Goal: Task Accomplishment & Management: Complete application form

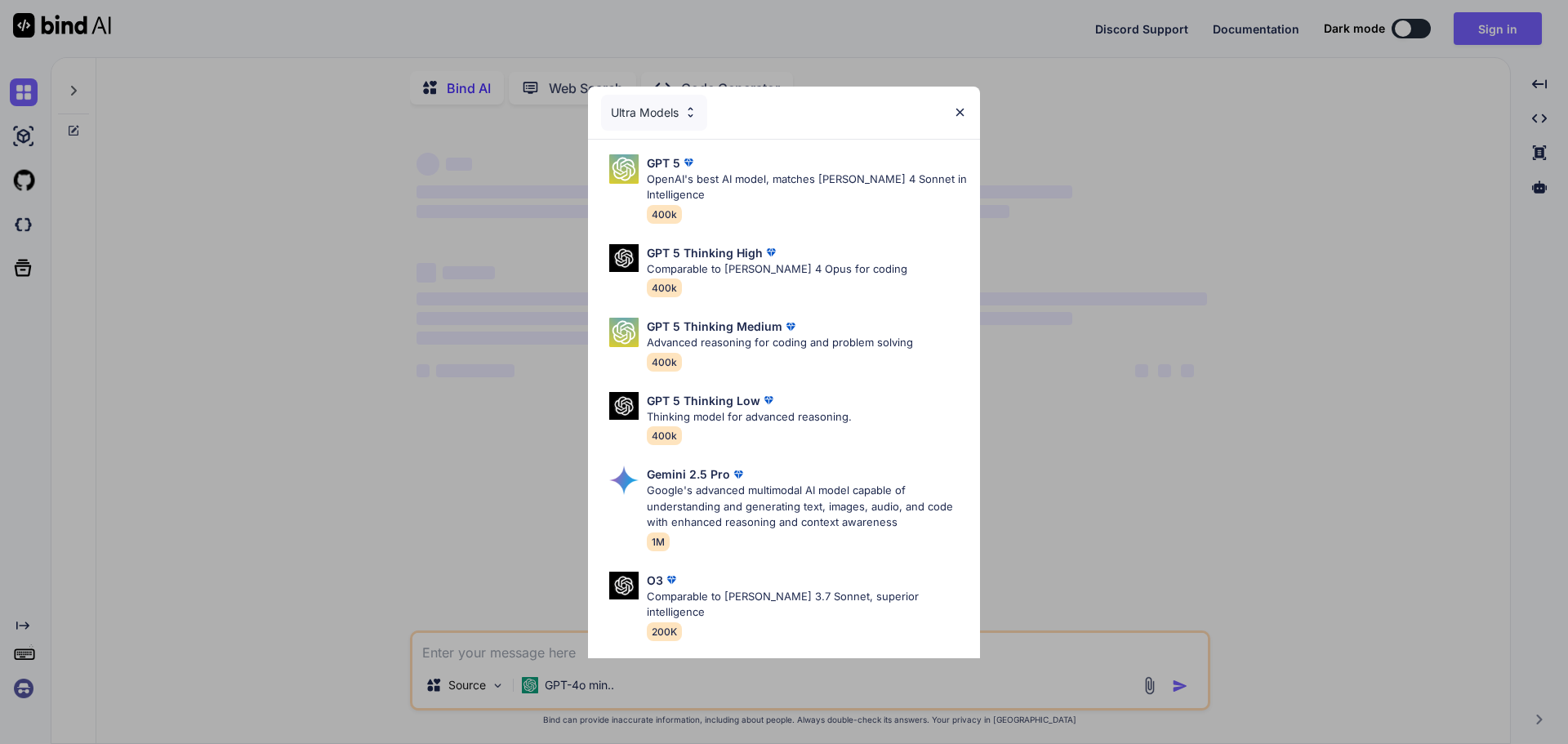
type textarea "x"
click at [763, 251] on img at bounding box center [770, 252] width 16 height 16
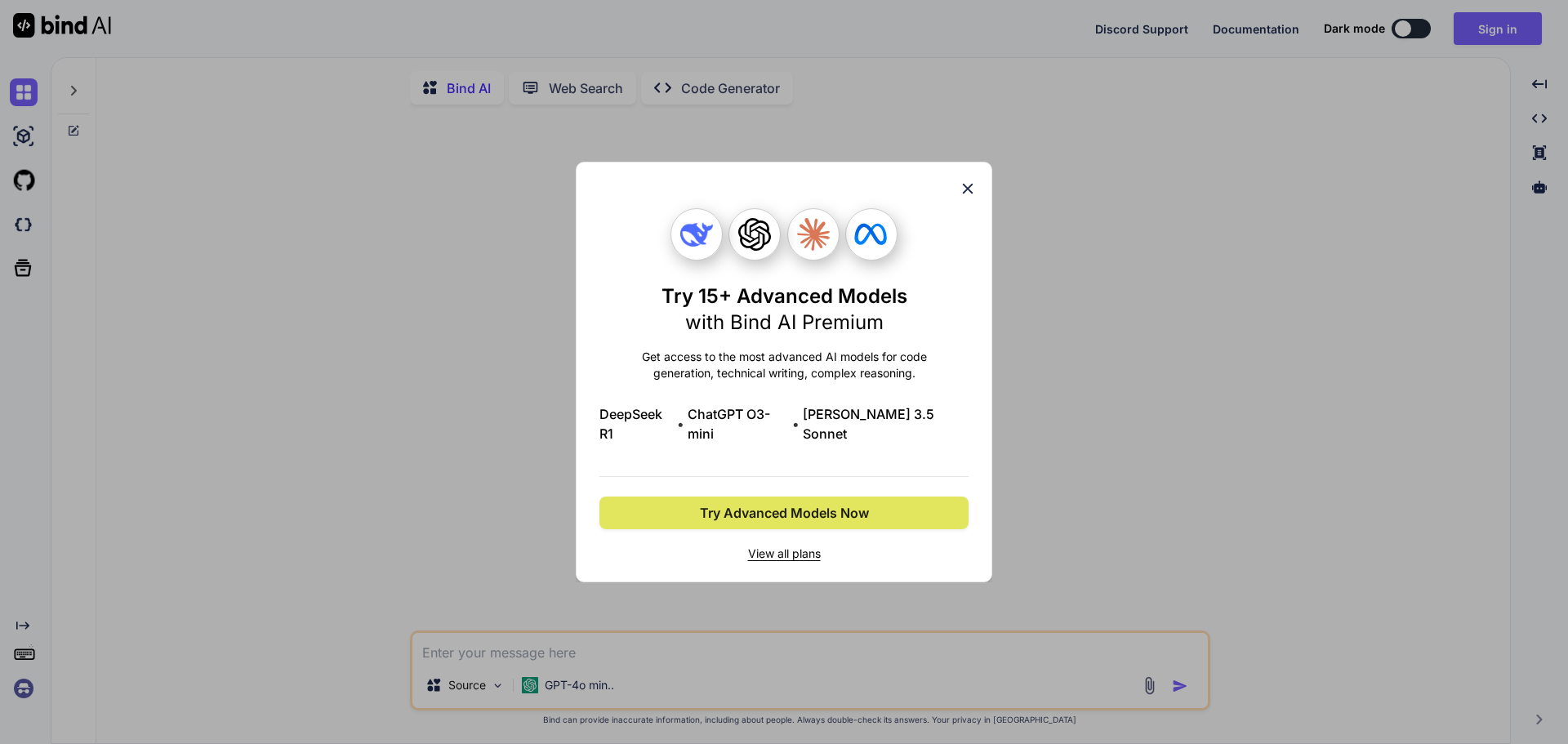
click at [837, 505] on span "Try Advanced Models Now" at bounding box center [784, 512] width 169 height 20
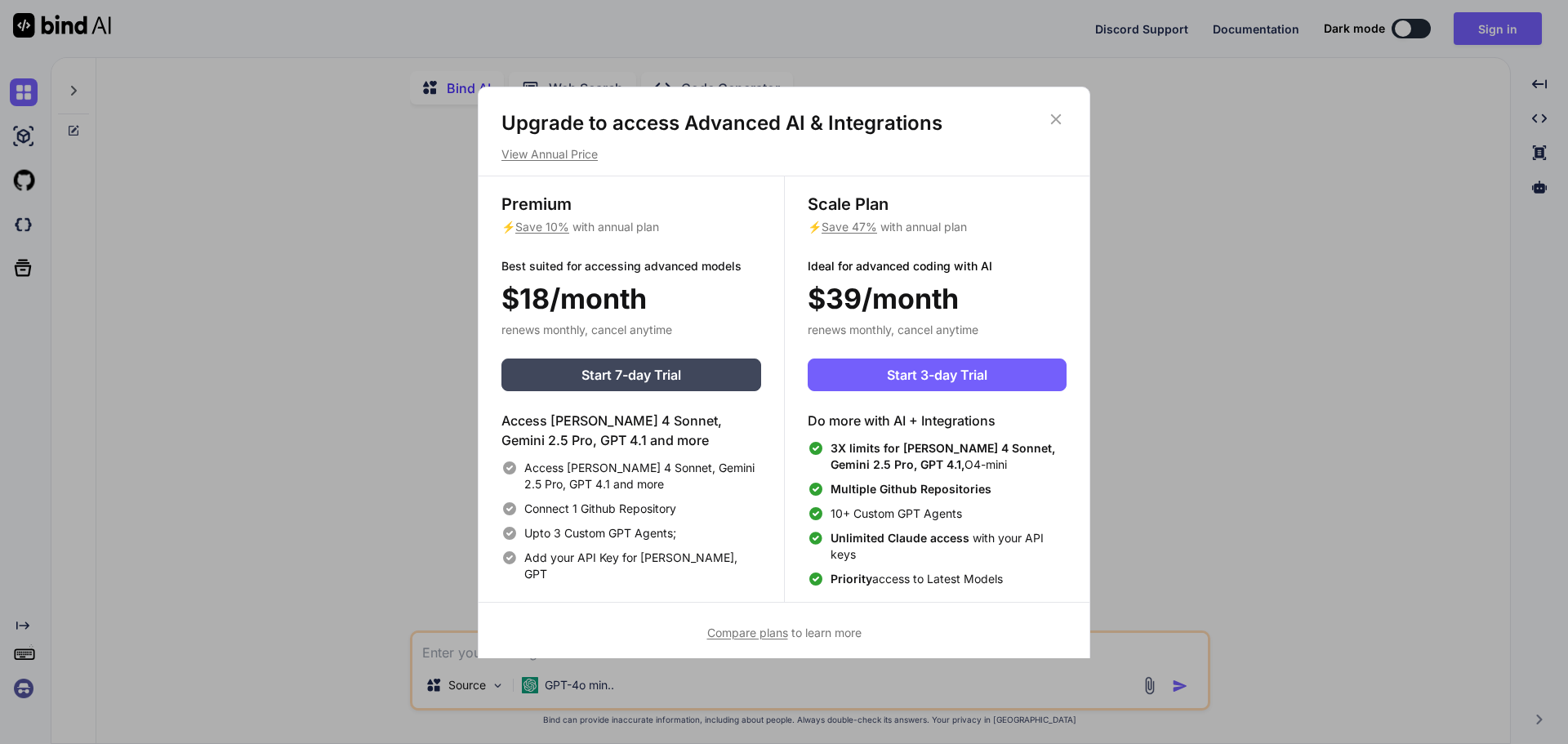
click at [1056, 111] on icon at bounding box center [1056, 118] width 18 height 18
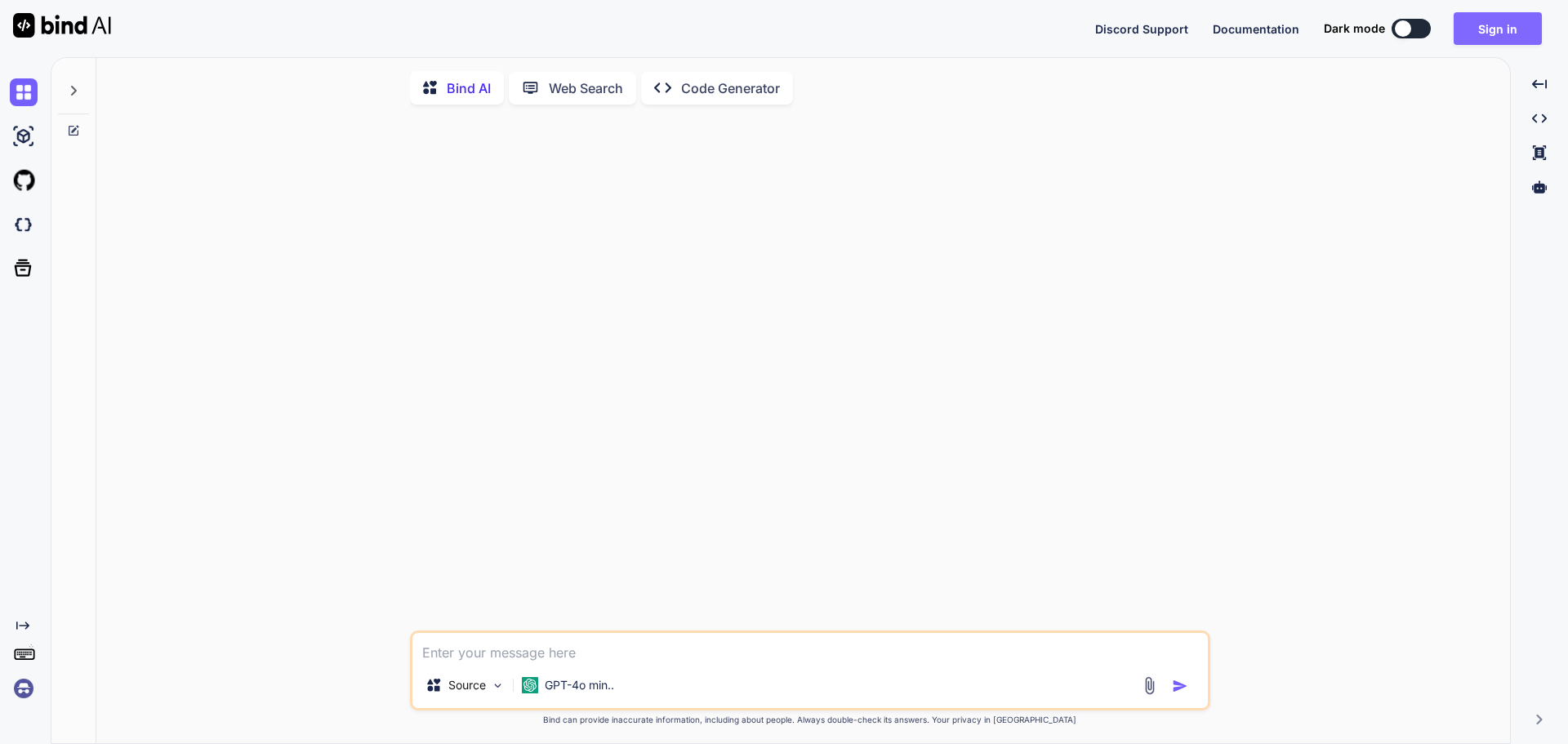
click at [1501, 27] on button "Sign in" at bounding box center [1498, 28] width 89 height 32
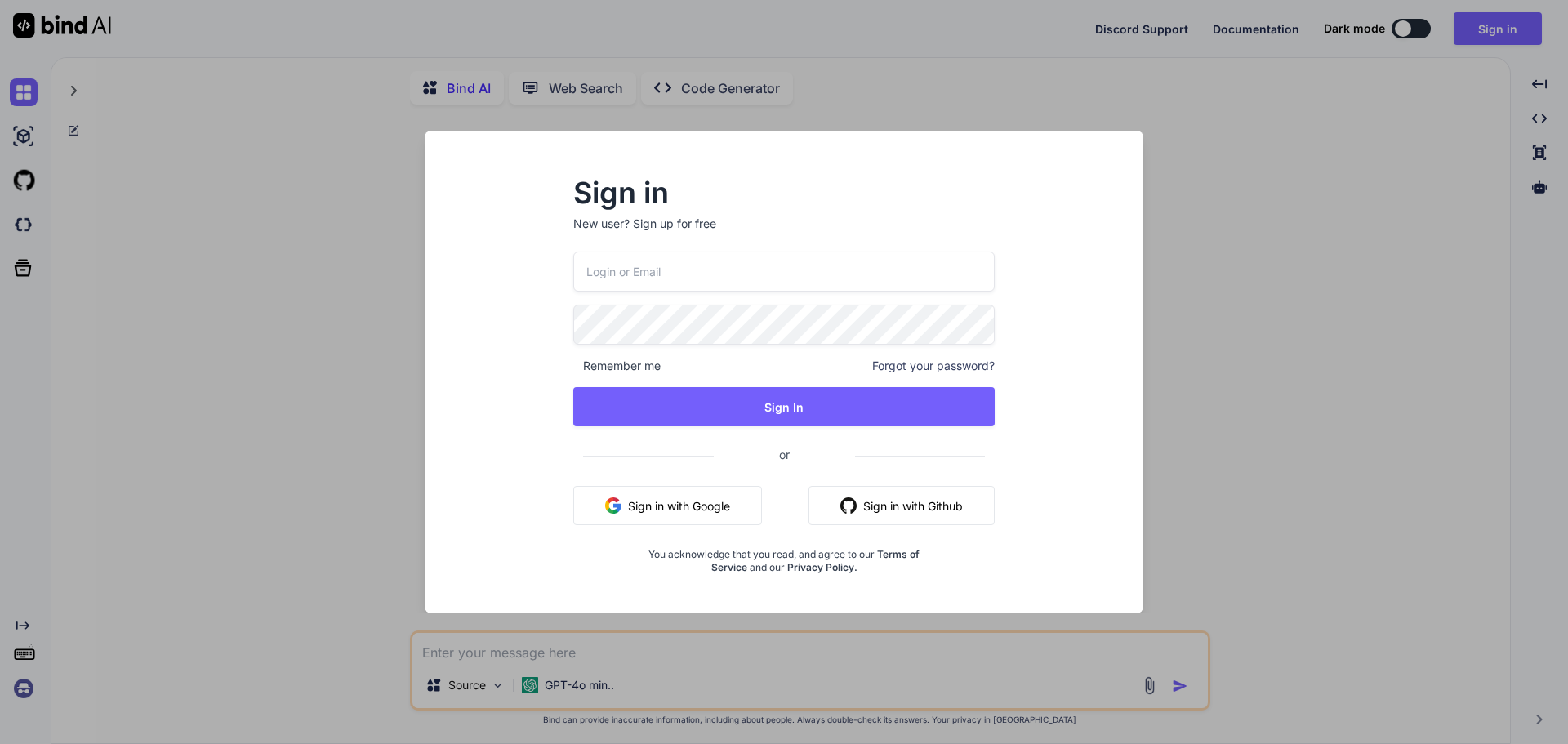
click at [679, 199] on h2 "Sign in" at bounding box center [784, 193] width 422 height 26
click at [672, 219] on div "Sign up for free" at bounding box center [675, 223] width 84 height 16
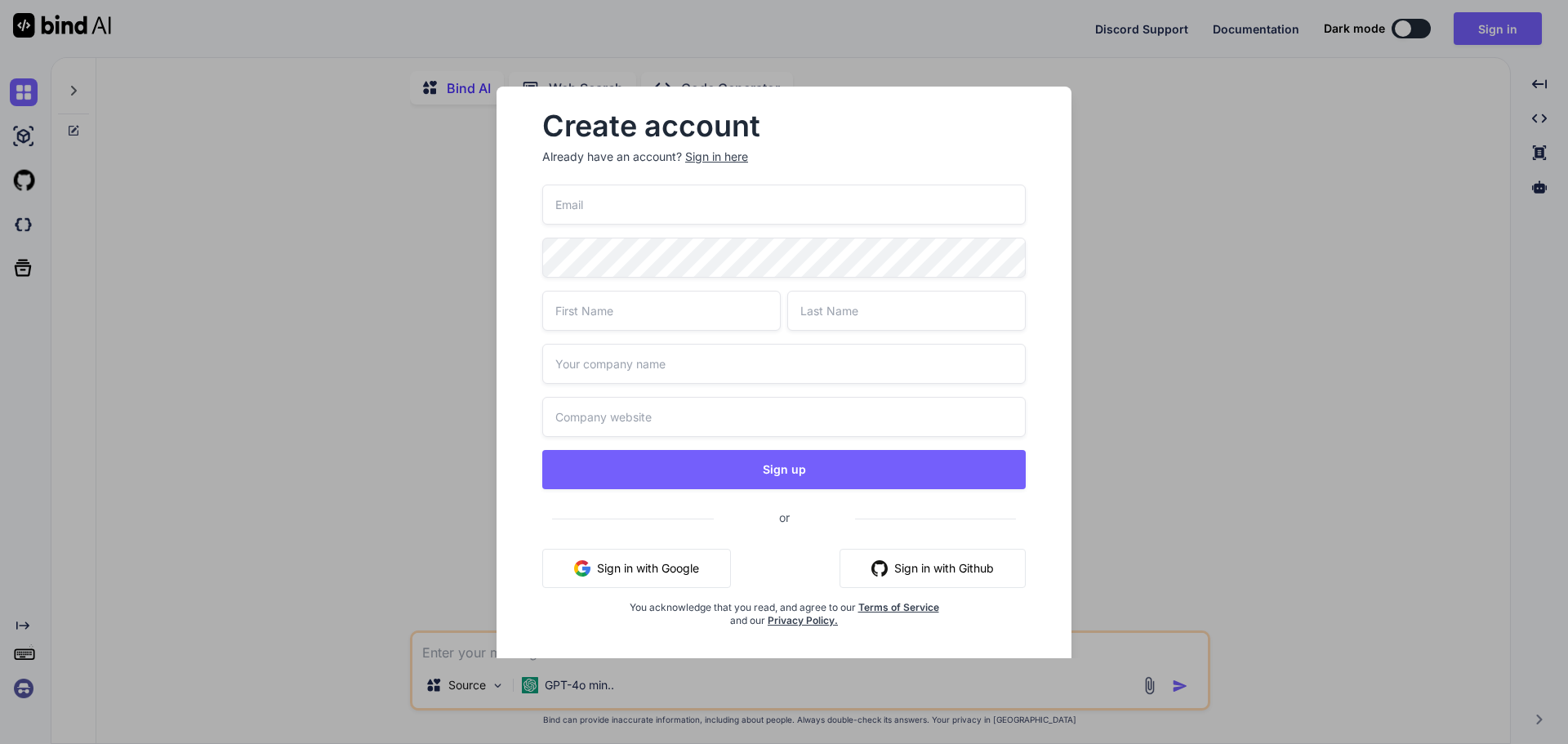
click at [652, 202] on input "email" at bounding box center [783, 205] width 483 height 40
type input "[EMAIL_ADDRESS][DOMAIN_NAME]"
type input "[PERSON_NAME]"
type input "Skillmentors"
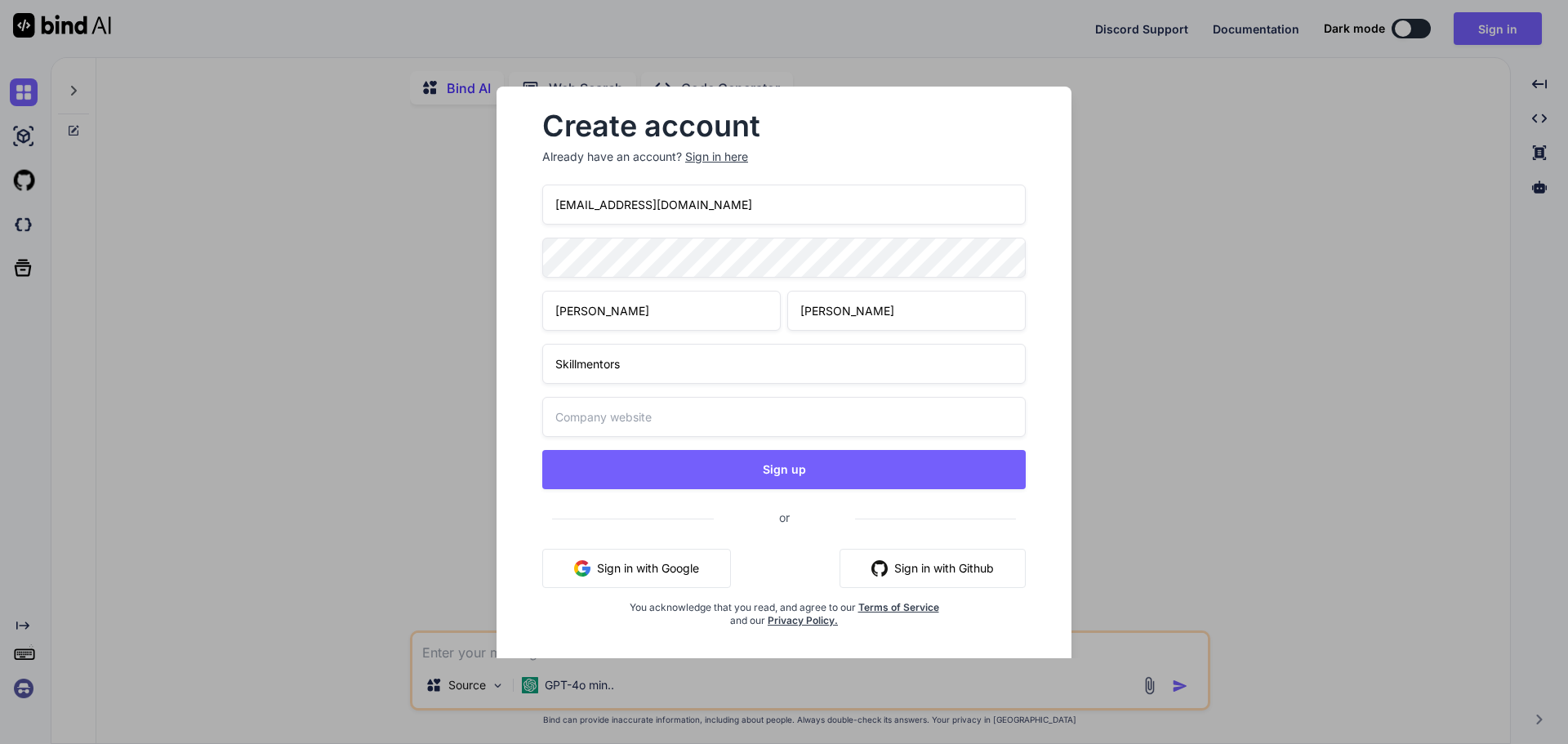
type input "Skillmentors"
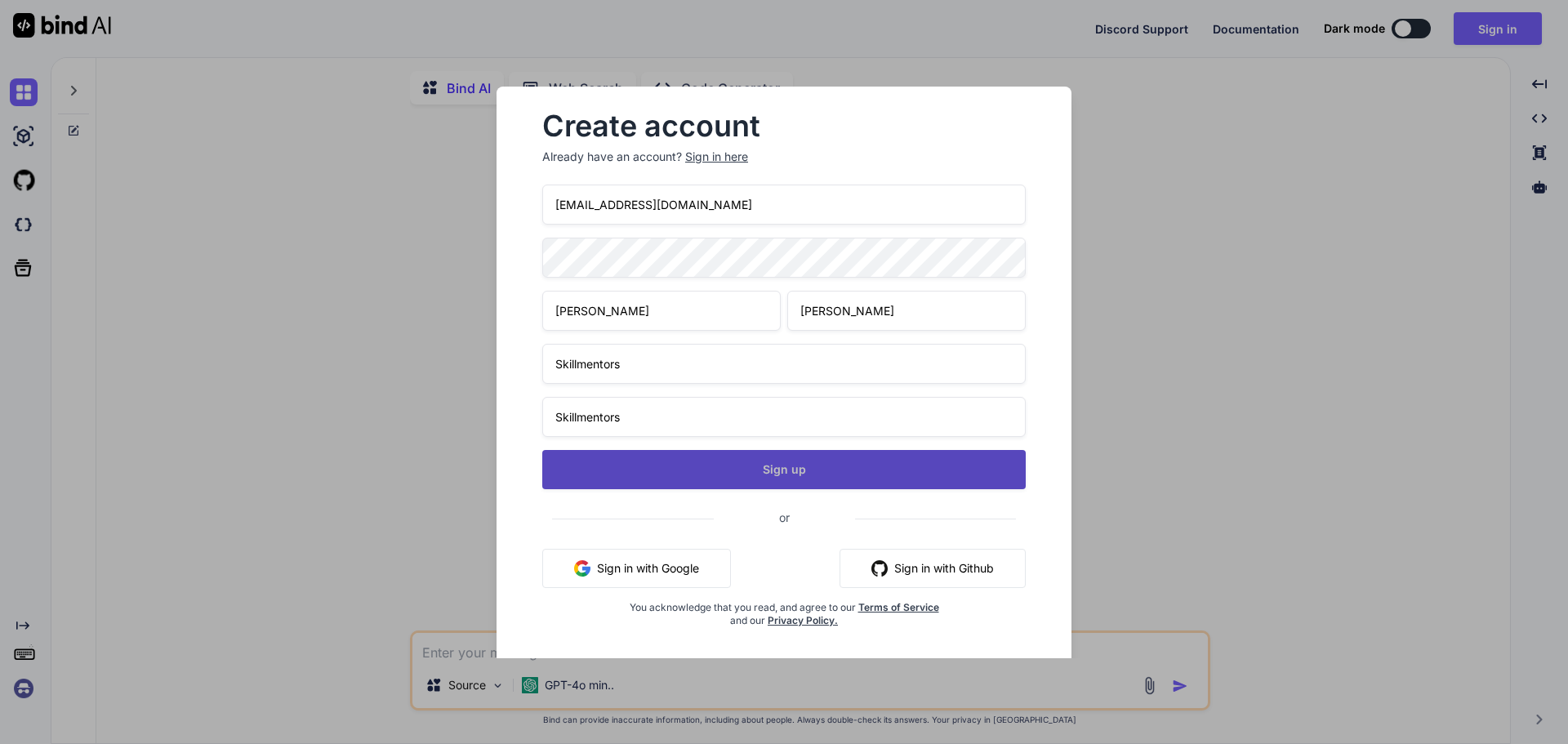
click at [706, 475] on button "Sign up" at bounding box center [783, 470] width 483 height 39
click at [766, 472] on button "Sign up" at bounding box center [783, 470] width 483 height 39
type textarea "x"
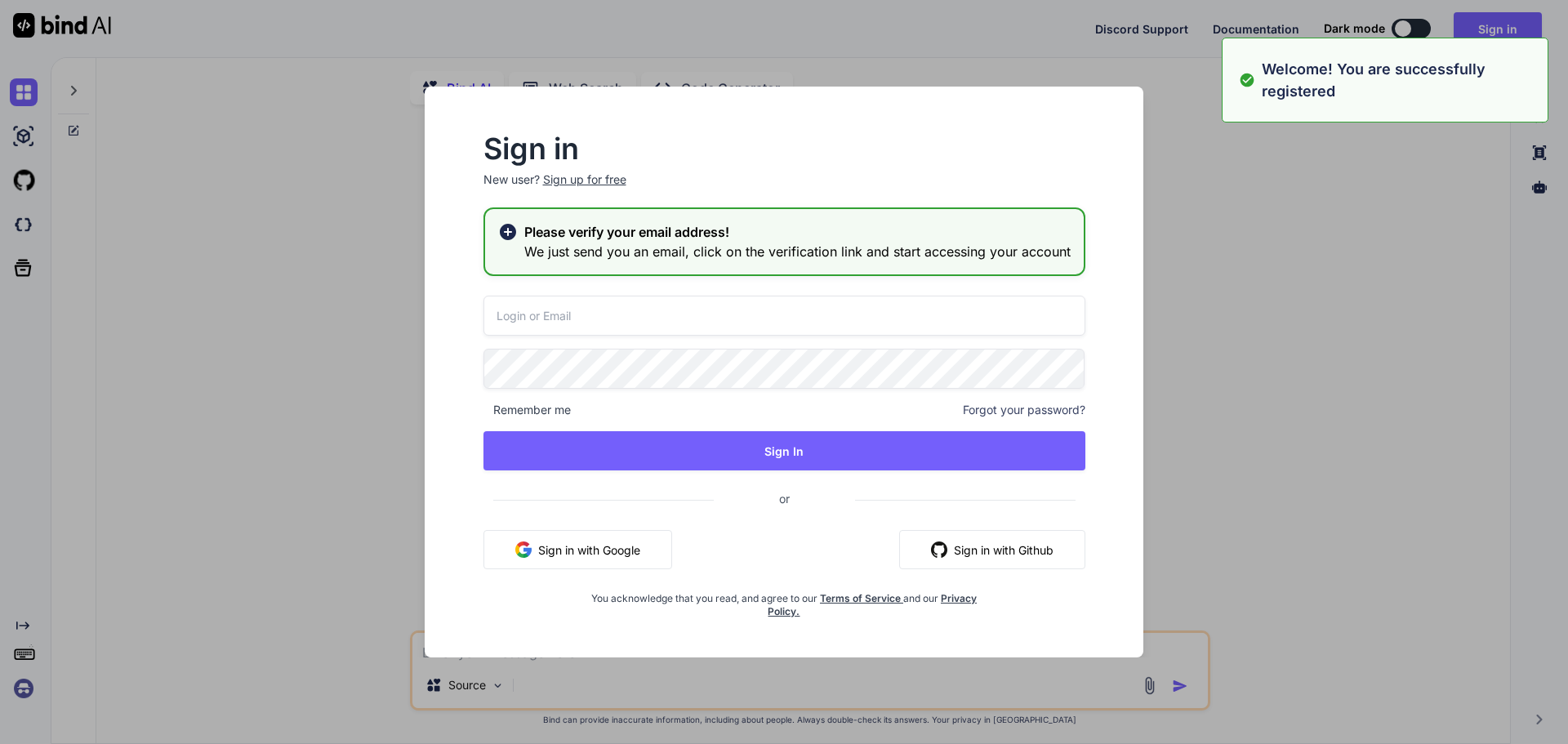
type input "[EMAIL_ADDRESS][DOMAIN_NAME]"
